Goal: Task Accomplishment & Management: Manage account settings

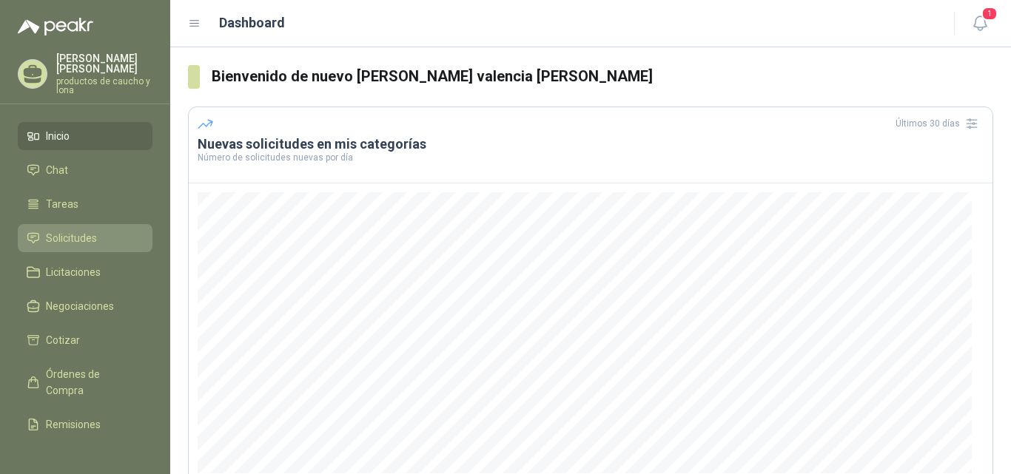
click at [47, 239] on span "Solicitudes" at bounding box center [71, 238] width 51 height 16
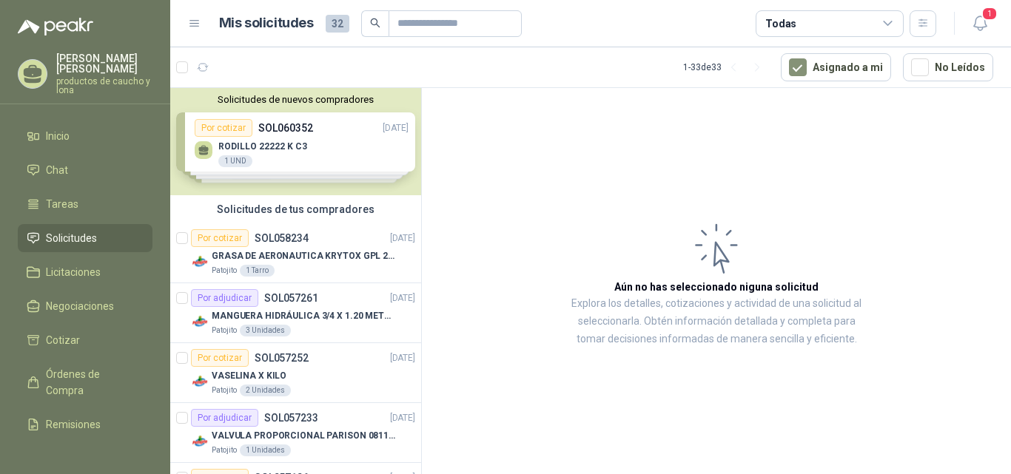
click at [257, 152] on div "Solicitudes de nuevos compradores Por cotizar SOL060352 [DATE] RODILLO 22222 K …" at bounding box center [295, 141] width 251 height 107
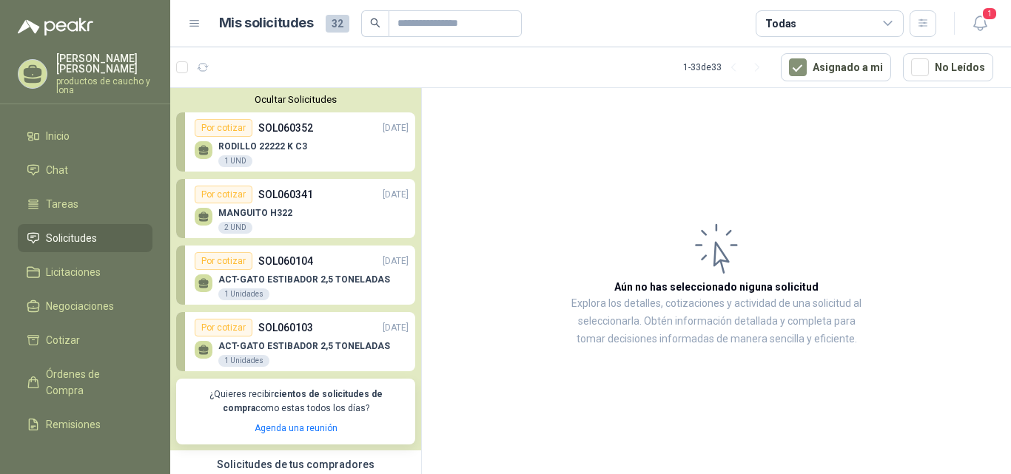
click at [343, 140] on div "RODILLO 22222 K C3 1 UND" at bounding box center [302, 152] width 214 height 31
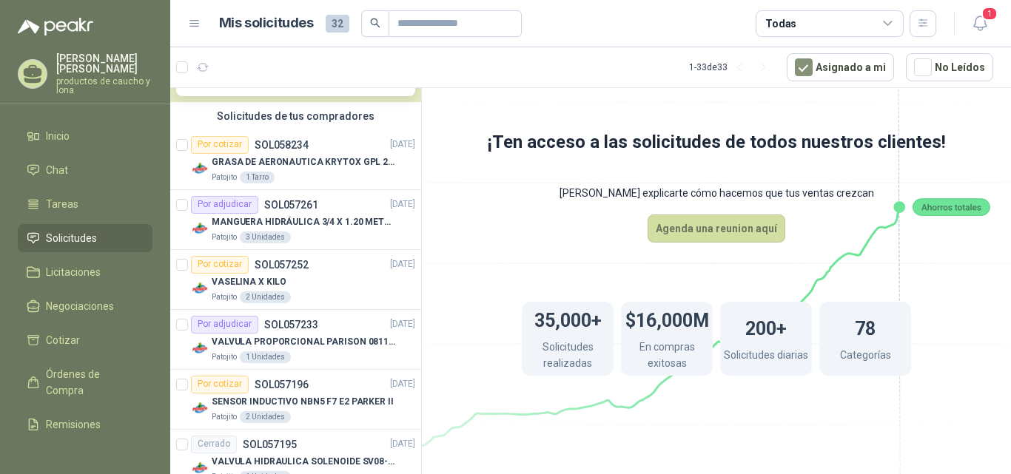
scroll to position [370, 0]
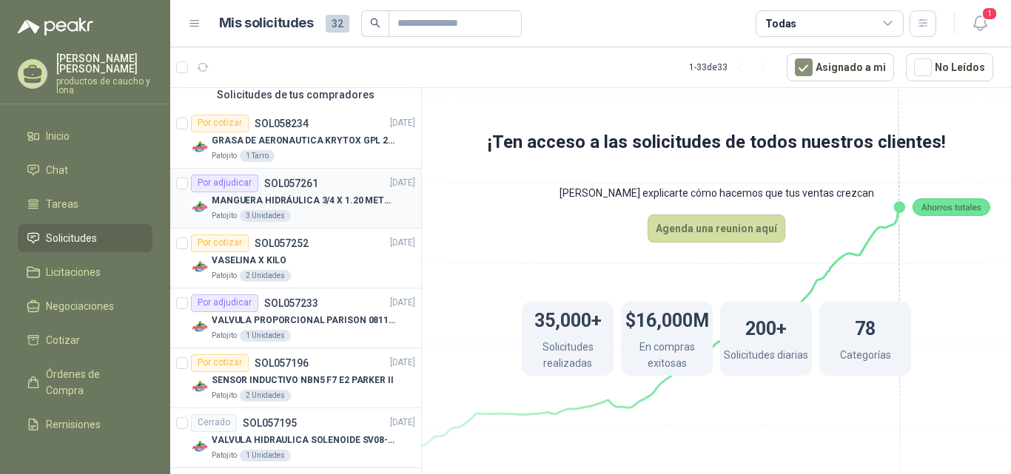
click at [298, 192] on div "MANGUERA HIDRÁULICA 3/4 X 1.20 METROS DE LONGITUD HR-HR-ACOPLADA" at bounding box center [314, 201] width 204 height 18
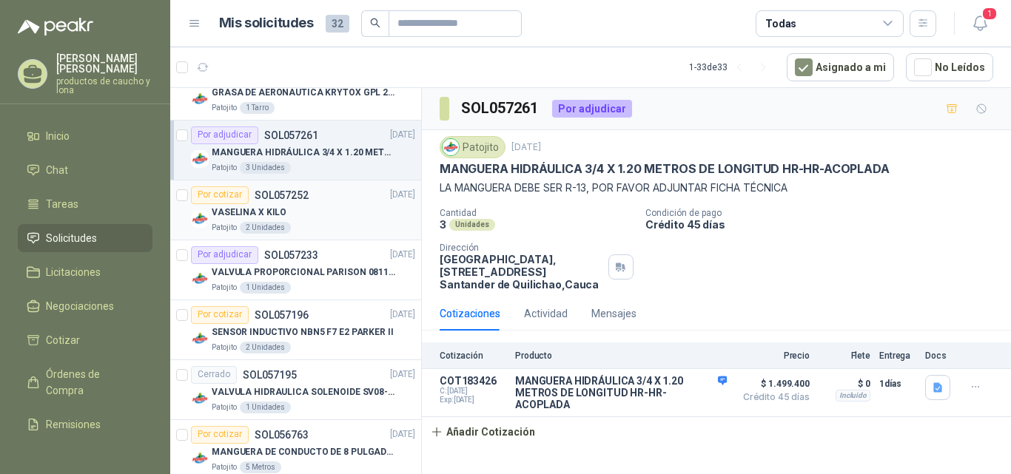
scroll to position [444, 0]
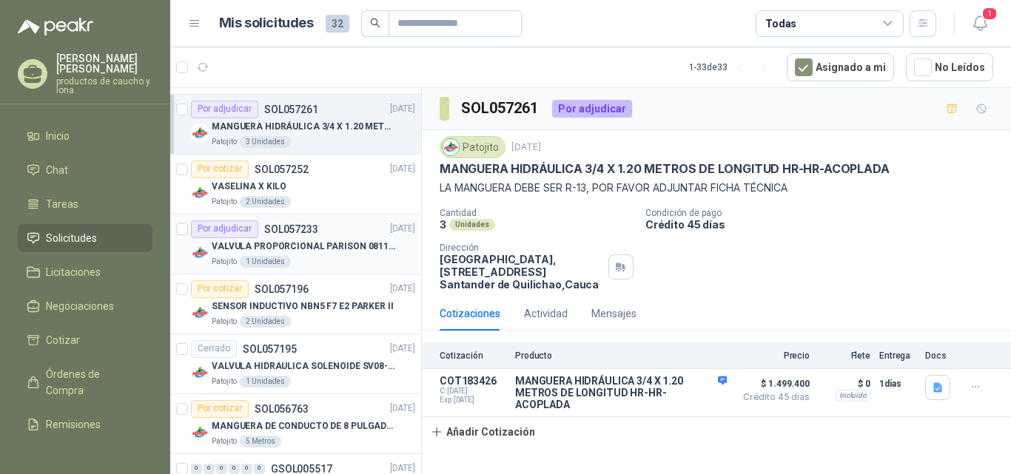
click at [283, 252] on p "VALVULA PROPORCIONAL PARISON 0811404612 / 4WRPEH6C4 REXROTH" at bounding box center [304, 247] width 184 height 14
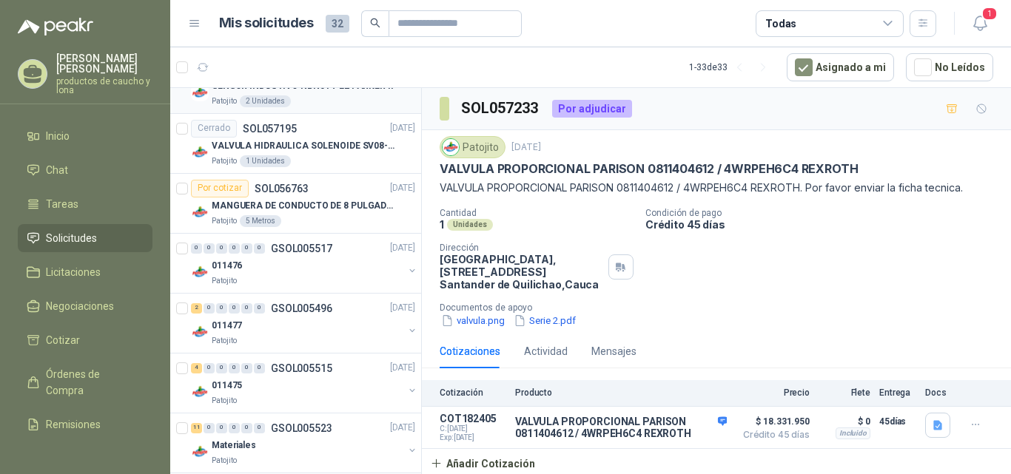
scroll to position [666, 0]
click at [198, 309] on div "2" at bounding box center [196, 307] width 11 height 10
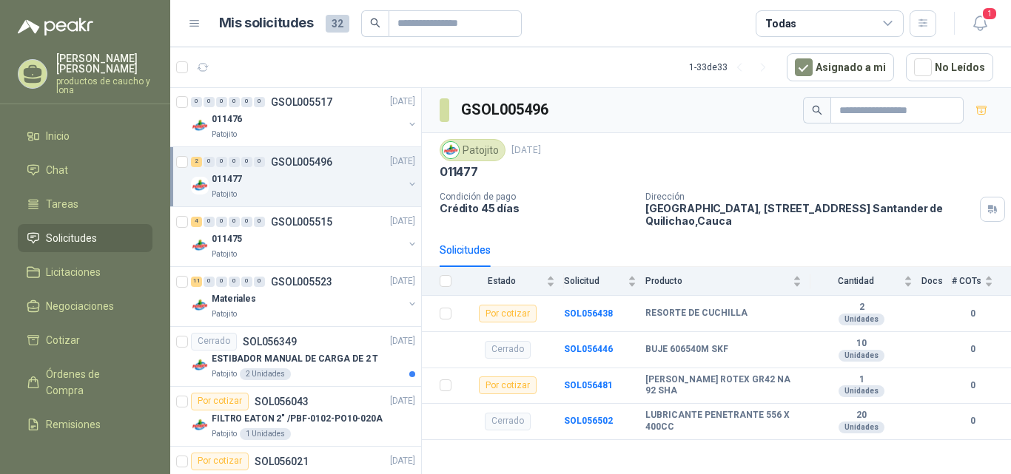
scroll to position [814, 0]
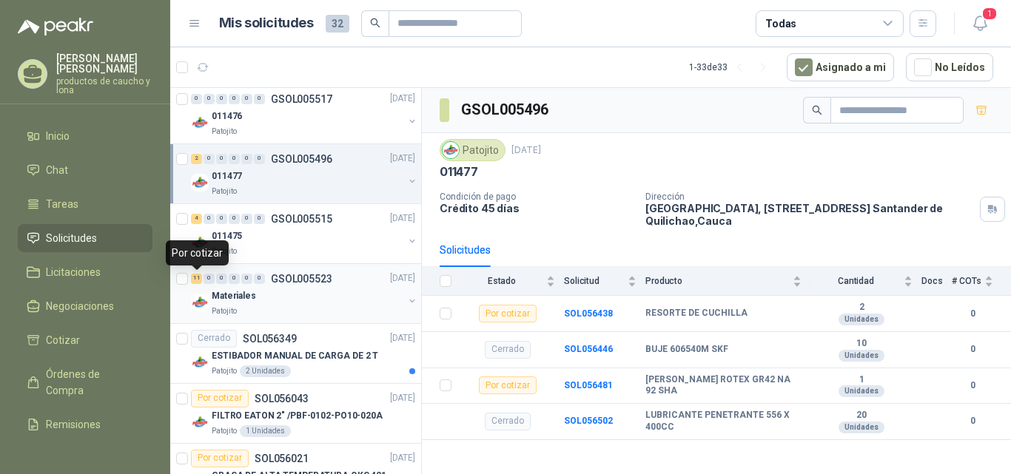
click at [195, 279] on div "11" at bounding box center [196, 279] width 11 height 10
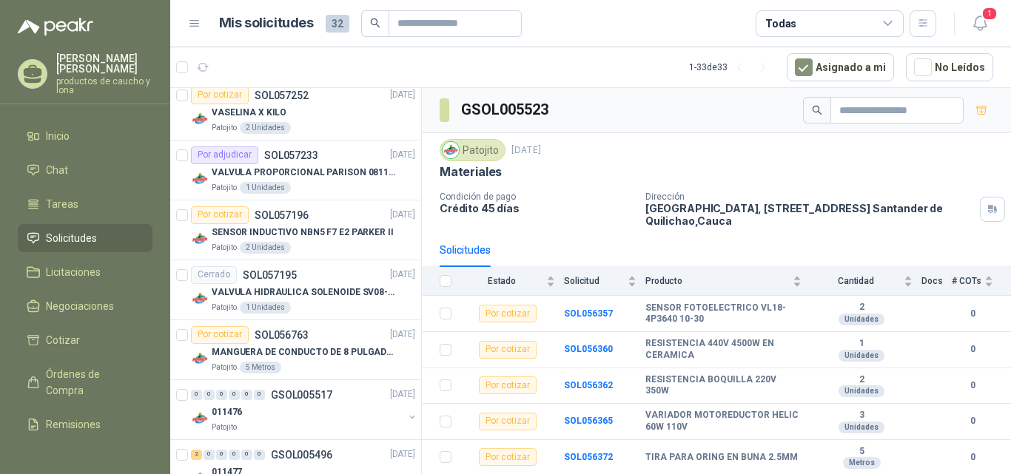
scroll to position [592, 0]
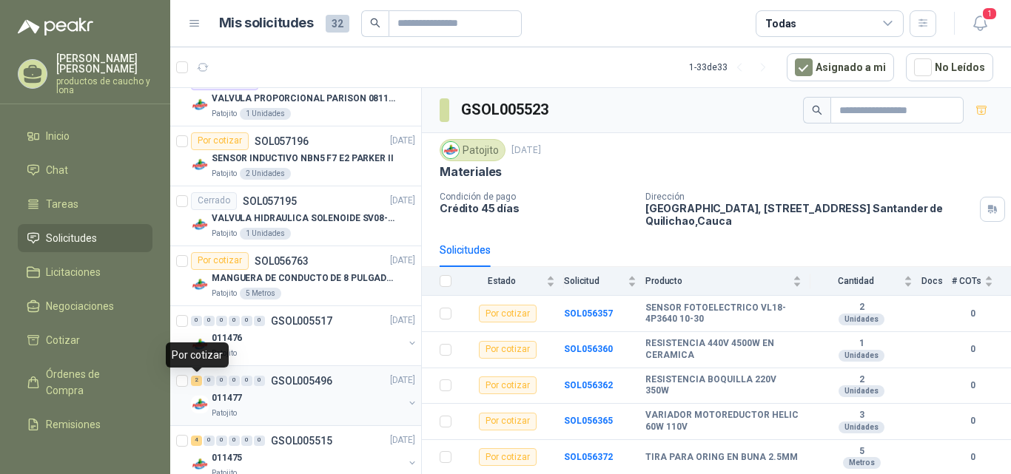
click at [196, 382] on div "2" at bounding box center [196, 381] width 11 height 10
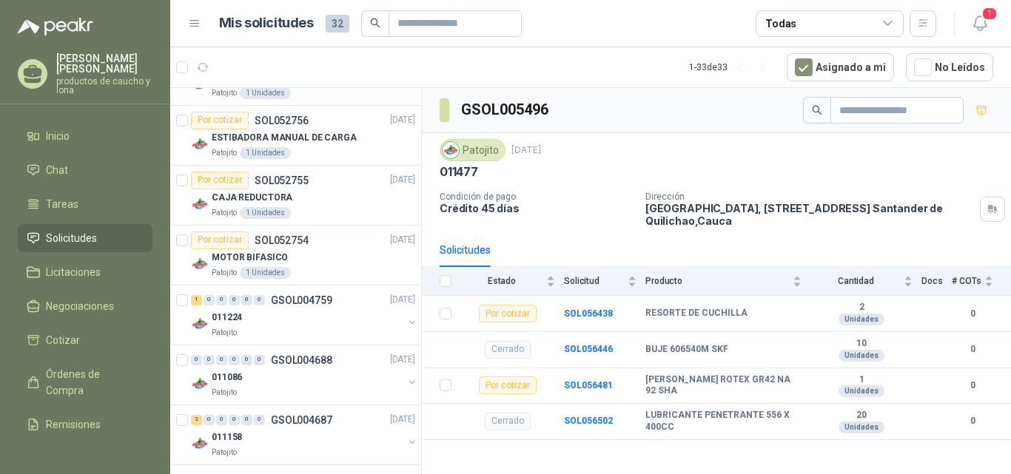
scroll to position [1998, 0]
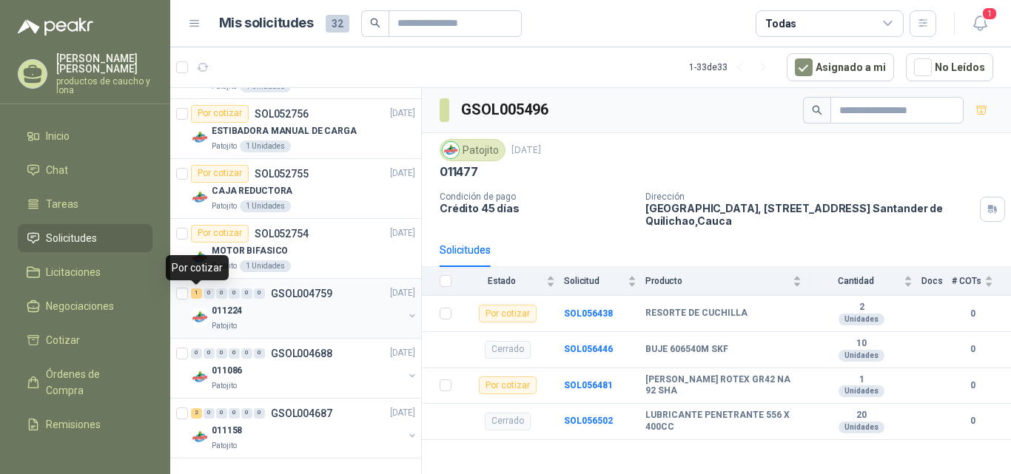
click at [195, 292] on div "1" at bounding box center [196, 294] width 11 height 10
